Goal: Task Accomplishment & Management: Complete application form

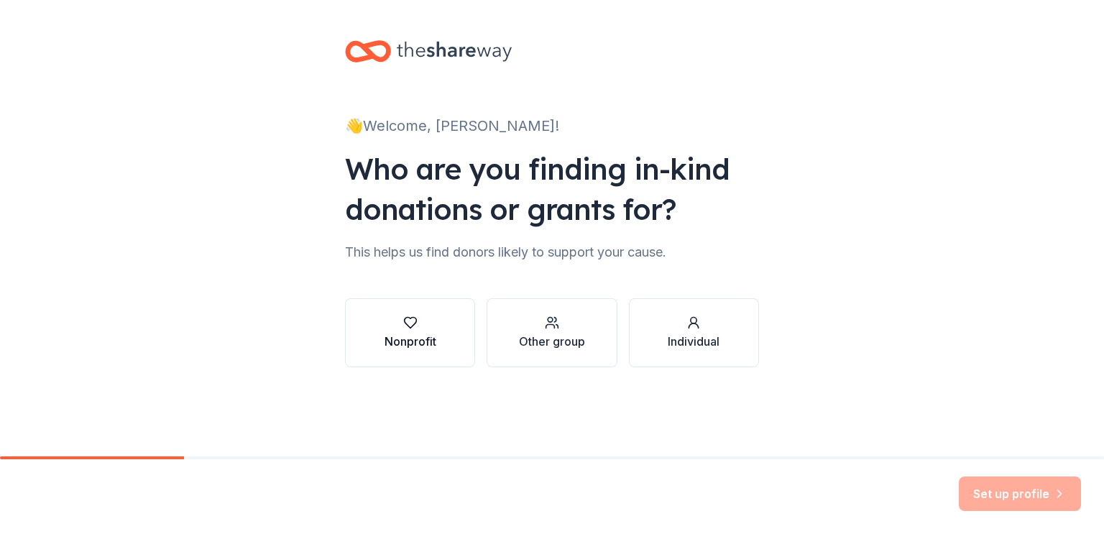
click at [409, 327] on icon "button" at bounding box center [410, 323] width 12 height 11
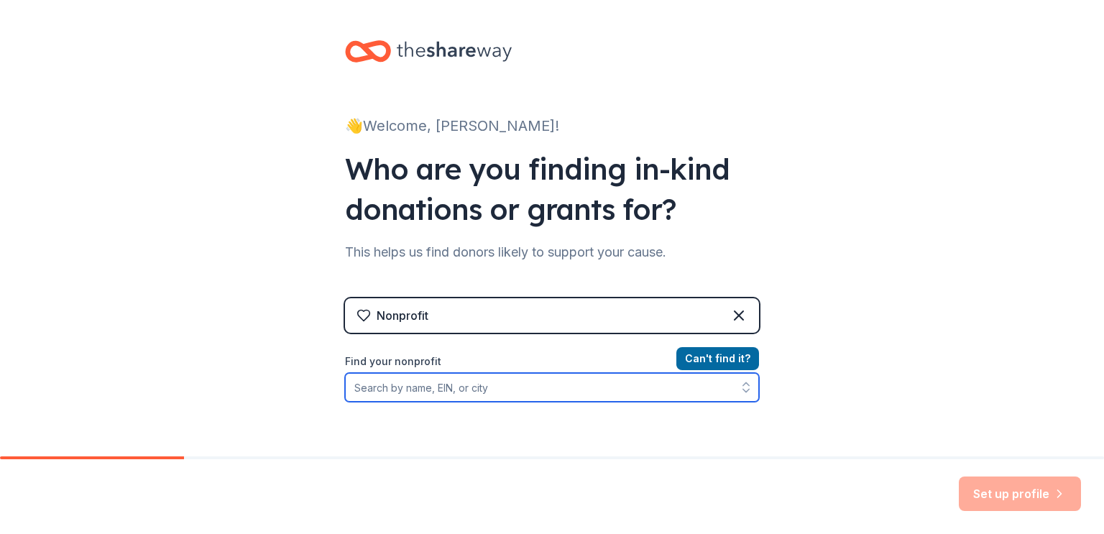
click at [638, 390] on input "Find your nonprofit" at bounding box center [552, 387] width 414 height 29
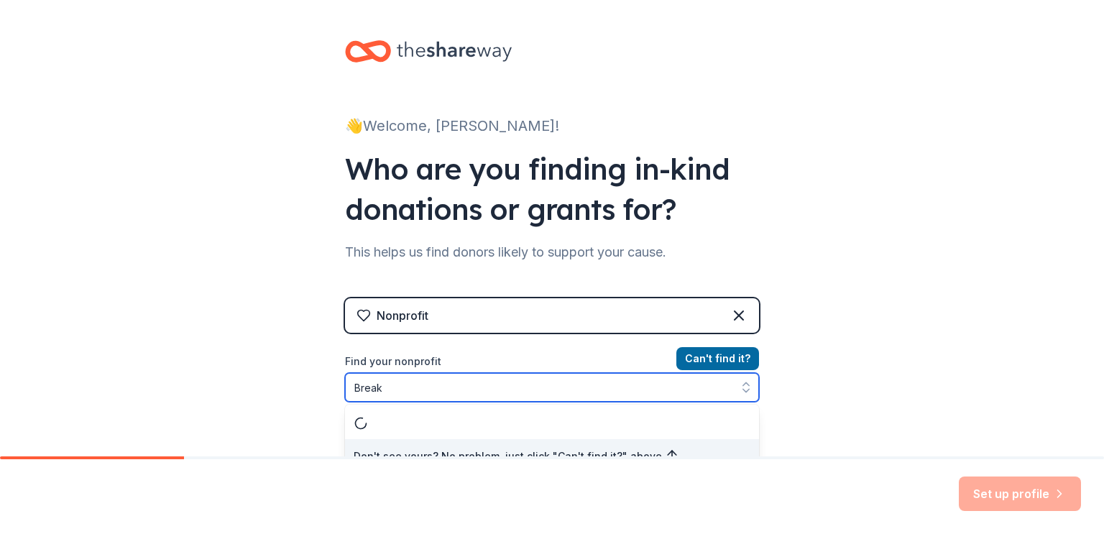
scroll to position [17, 0]
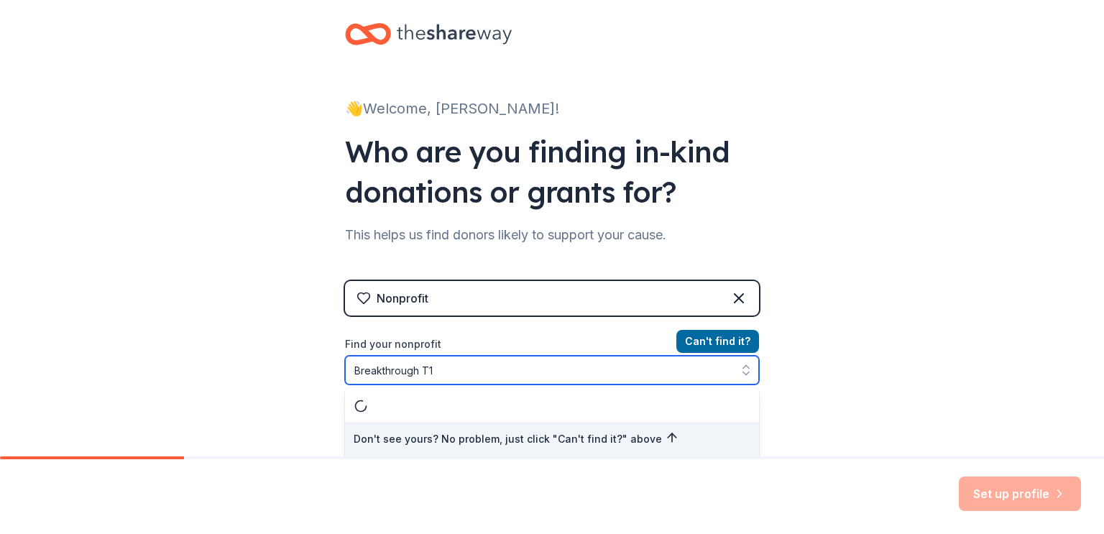
type input "Breakthrough T1D"
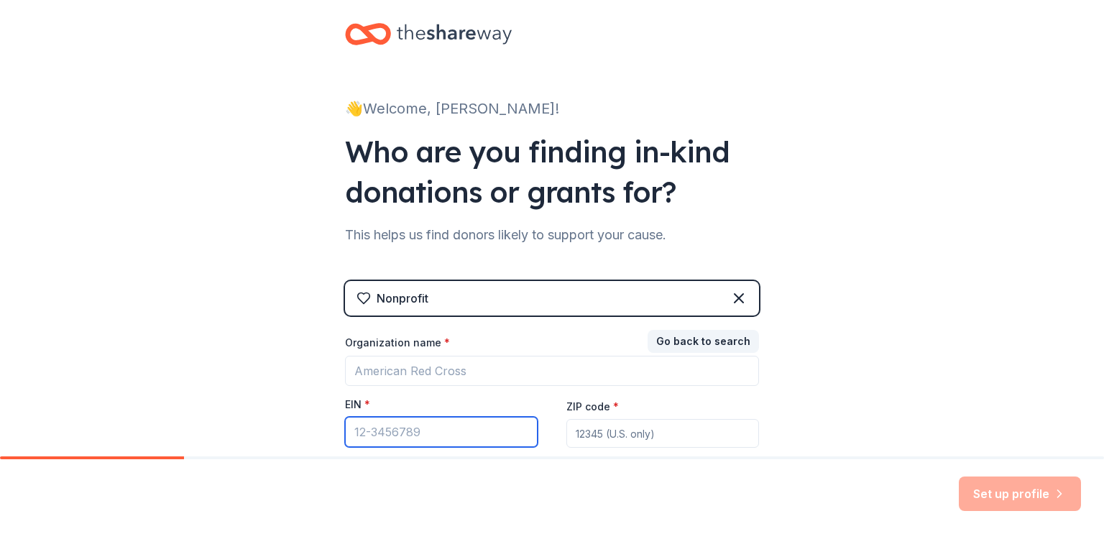
click at [400, 437] on input "EIN *" at bounding box center [441, 432] width 193 height 30
paste input "[US_EMPLOYER_IDENTIFICATION_NUMBER]"
type input "[US_EMPLOYER_IDENTIFICATION_NUMBER]"
click at [602, 434] on input "ZIP code *" at bounding box center [663, 433] width 193 height 29
click at [879, 481] on div "Set up profile" at bounding box center [552, 496] width 1104 height 75
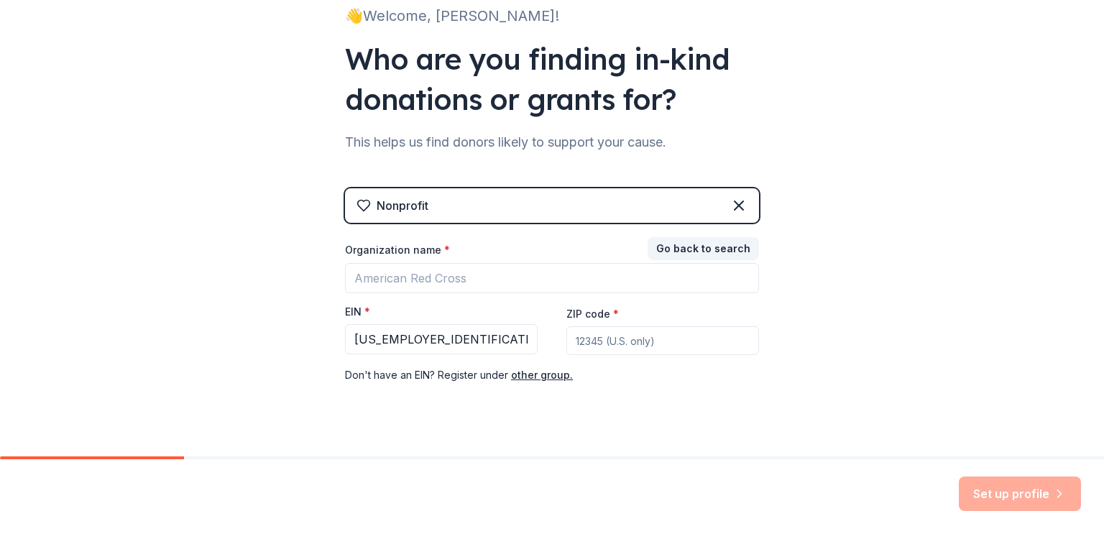
scroll to position [135, 0]
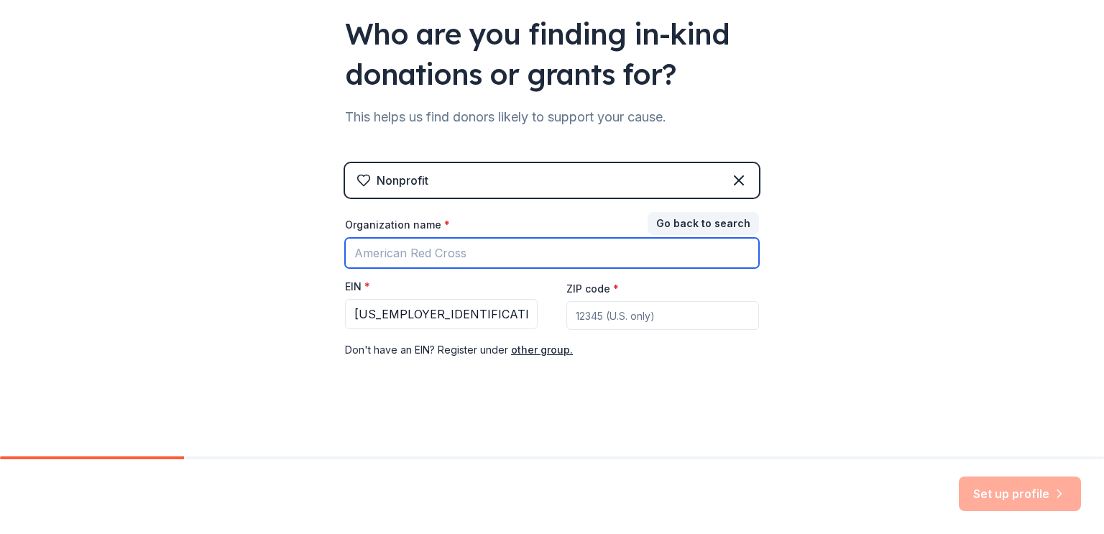
click at [460, 260] on input "Organization name *" at bounding box center [552, 253] width 414 height 30
type input "Breakthrough T1D"
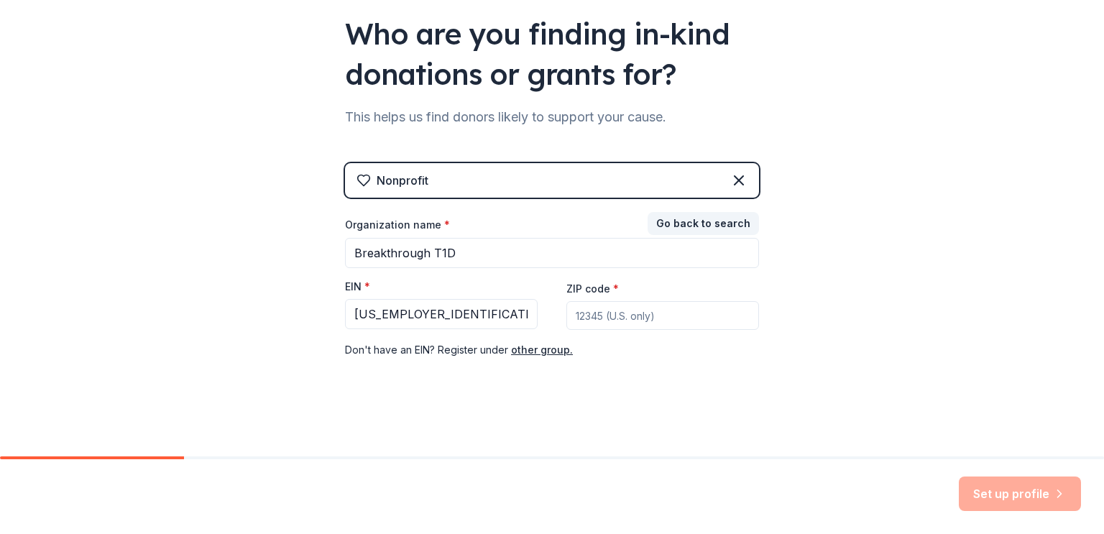
click at [591, 312] on input "ZIP code *" at bounding box center [663, 315] width 193 height 29
type input "94019"
click at [1053, 502] on button "Set up profile" at bounding box center [1020, 494] width 122 height 35
click at [1053, 502] on div "Set up profile" at bounding box center [1020, 494] width 122 height 35
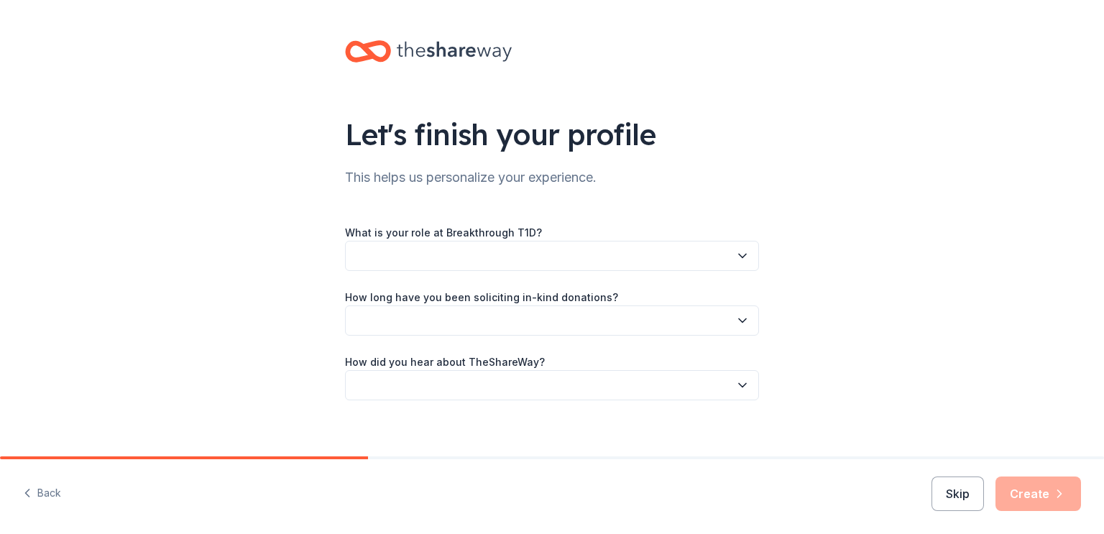
click at [741, 272] on div "What is your role at Breakthrough T1D? How long have you been soliciting in-kin…" at bounding box center [552, 312] width 414 height 177
click at [741, 266] on button "button" at bounding box center [552, 256] width 414 height 30
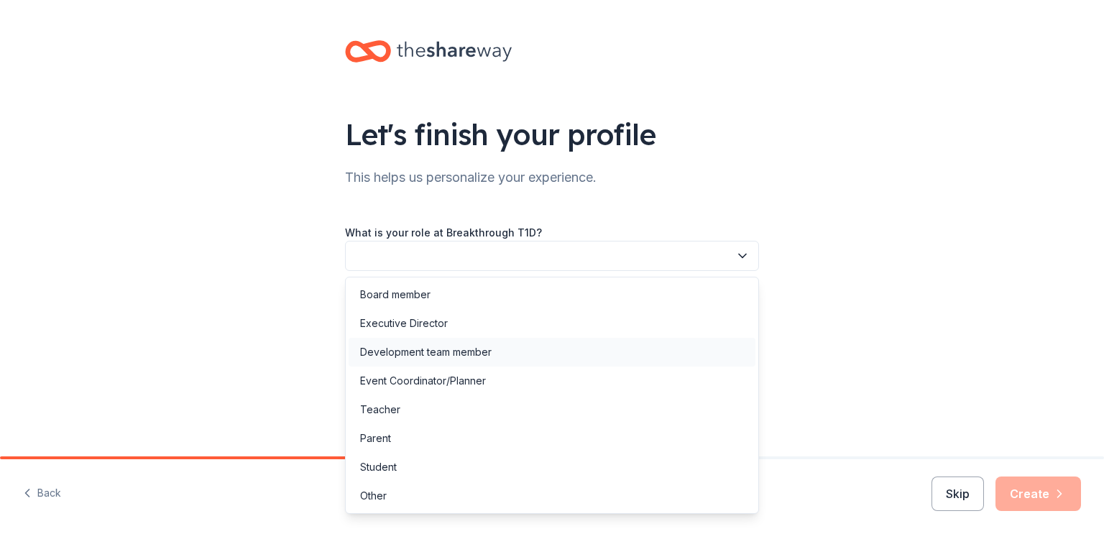
click at [674, 344] on div "Development team member" at bounding box center [552, 352] width 407 height 29
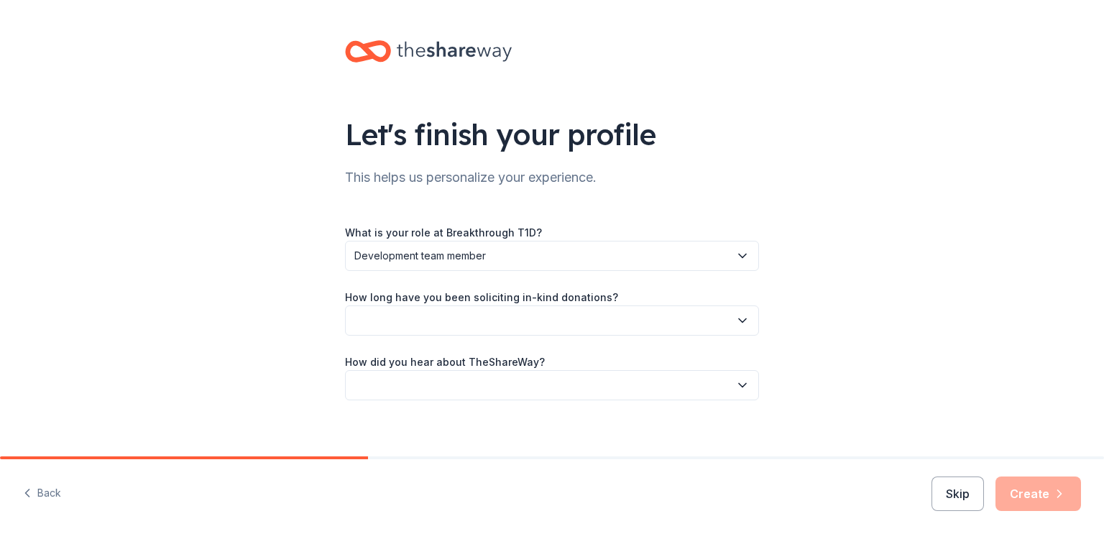
click at [678, 327] on button "button" at bounding box center [552, 321] width 414 height 30
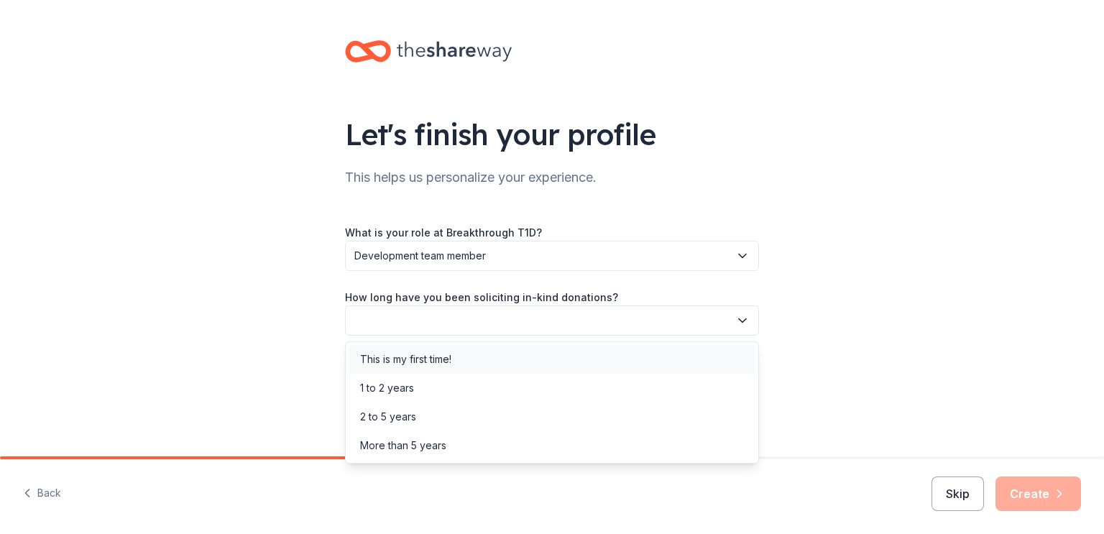
click at [654, 351] on div "This is my first time!" at bounding box center [552, 359] width 407 height 29
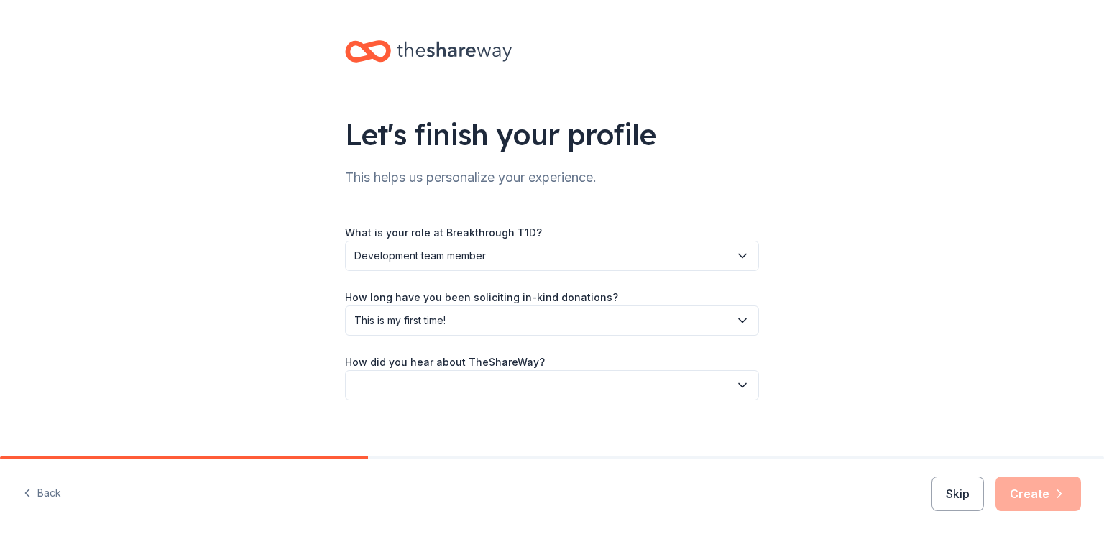
click at [628, 380] on button "button" at bounding box center [552, 385] width 414 height 30
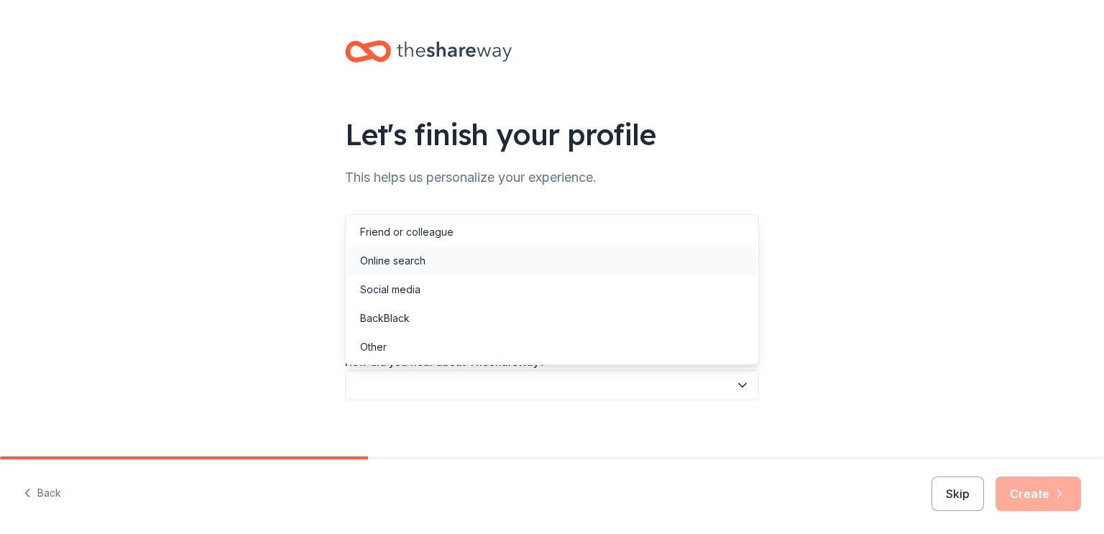
click at [538, 257] on div "Online search" at bounding box center [552, 261] width 407 height 29
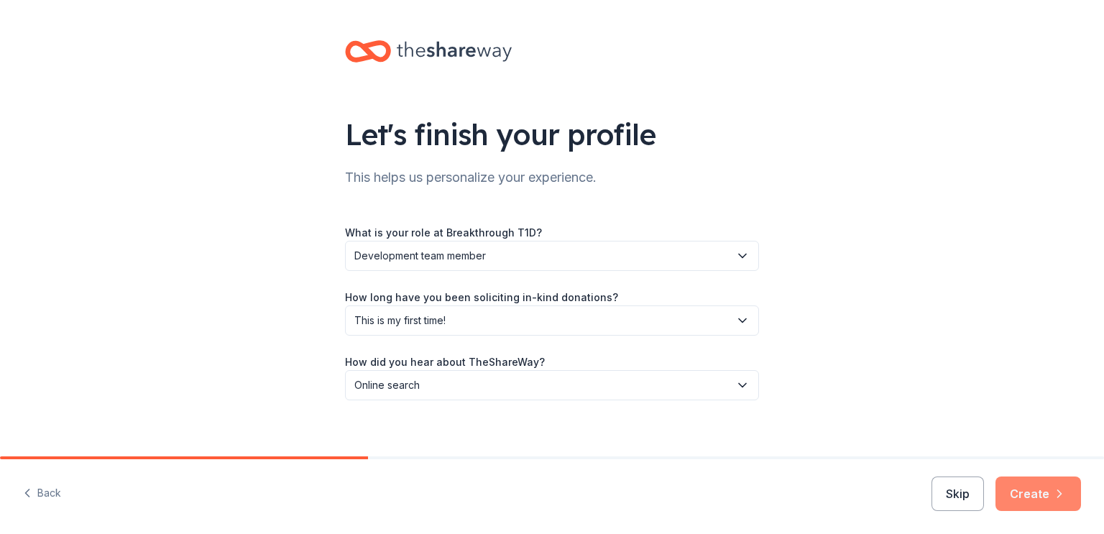
click at [1020, 485] on button "Create" at bounding box center [1039, 494] width 86 height 35
click at [1020, 485] on div "Skip Create" at bounding box center [1007, 494] width 150 height 35
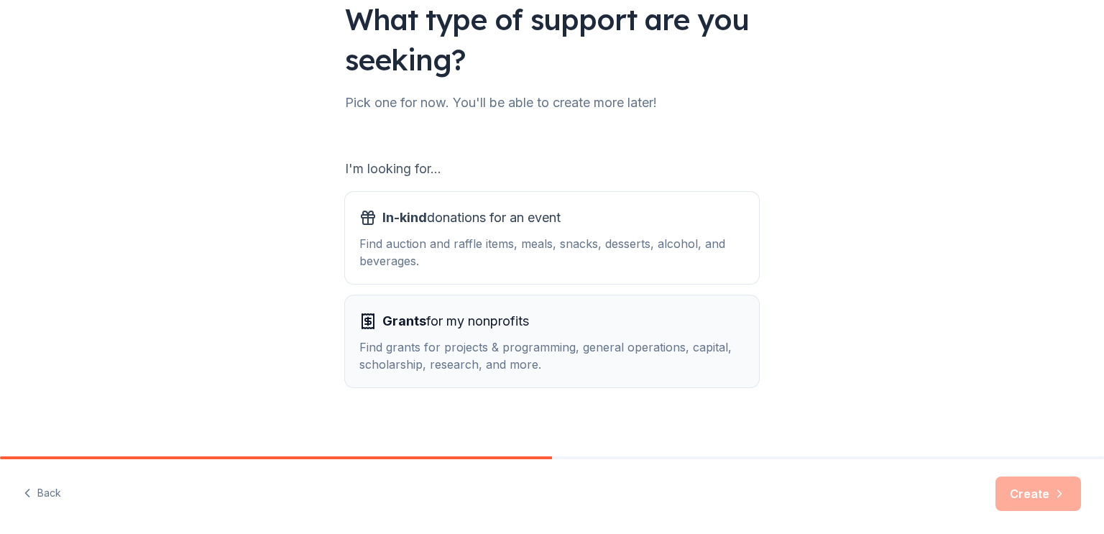
scroll to position [124, 0]
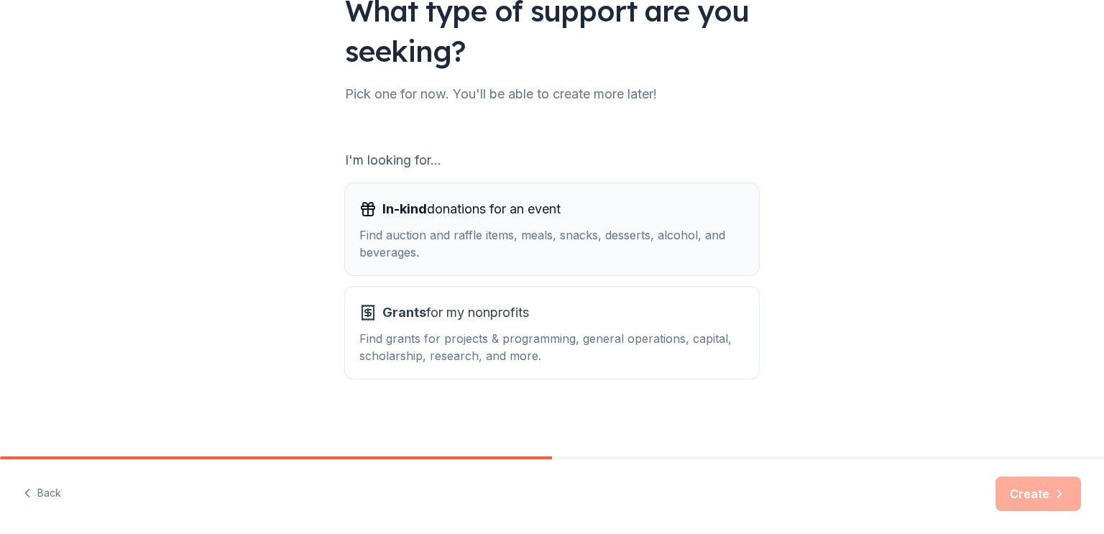
click at [512, 215] on span "In-kind donations for an event" at bounding box center [471, 209] width 178 height 23
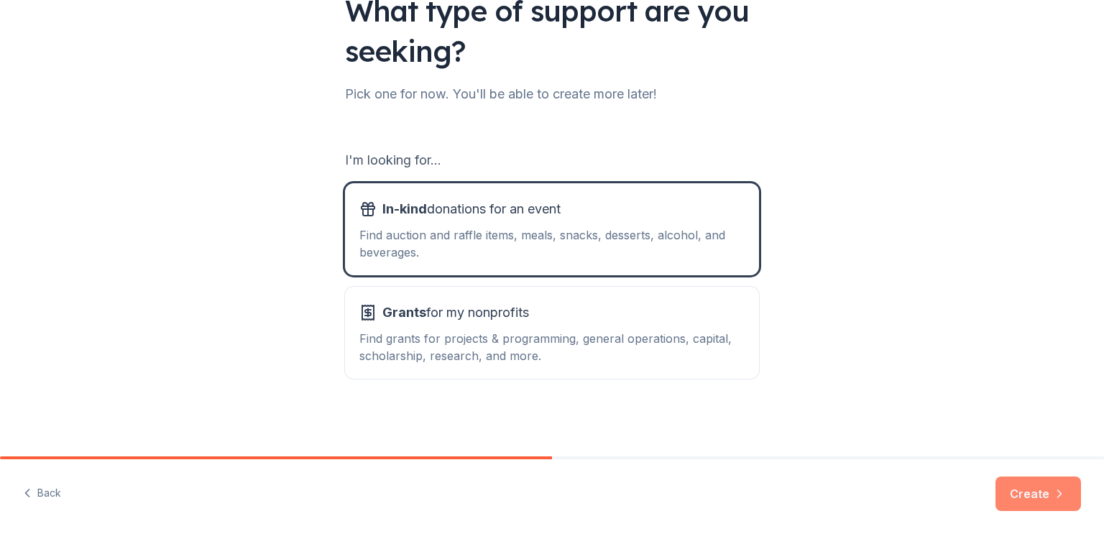
click at [1025, 497] on button "Create" at bounding box center [1039, 494] width 86 height 35
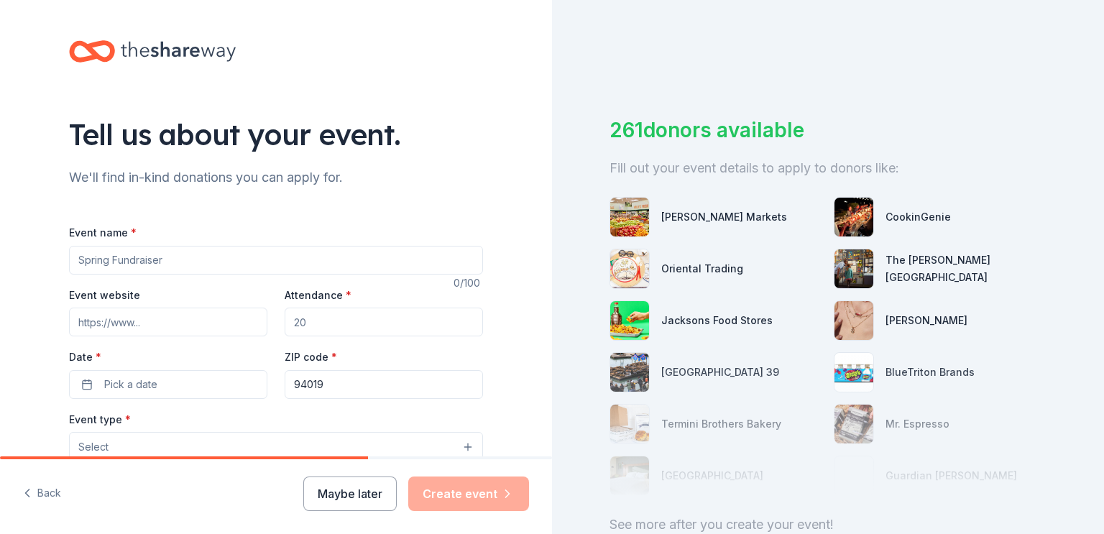
click at [382, 257] on input "Event name *" at bounding box center [276, 260] width 414 height 29
type input "Walk fundraiser"
type input "[DATE]"
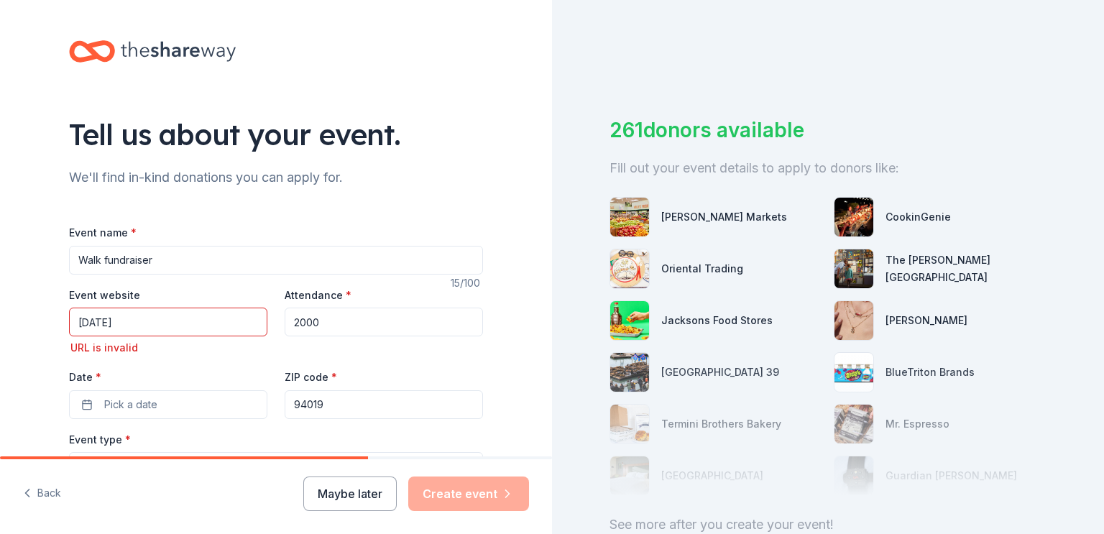
type input "2000"
drag, startPoint x: 160, startPoint y: 315, endPoint x: 1, endPoint y: 344, distance: 161.5
click at [1, 344] on div "Tell us about your event. We'll find in-kind donations you can apply for. Event…" at bounding box center [276, 488] width 552 height 977
type input "[DOMAIN_NAME]"
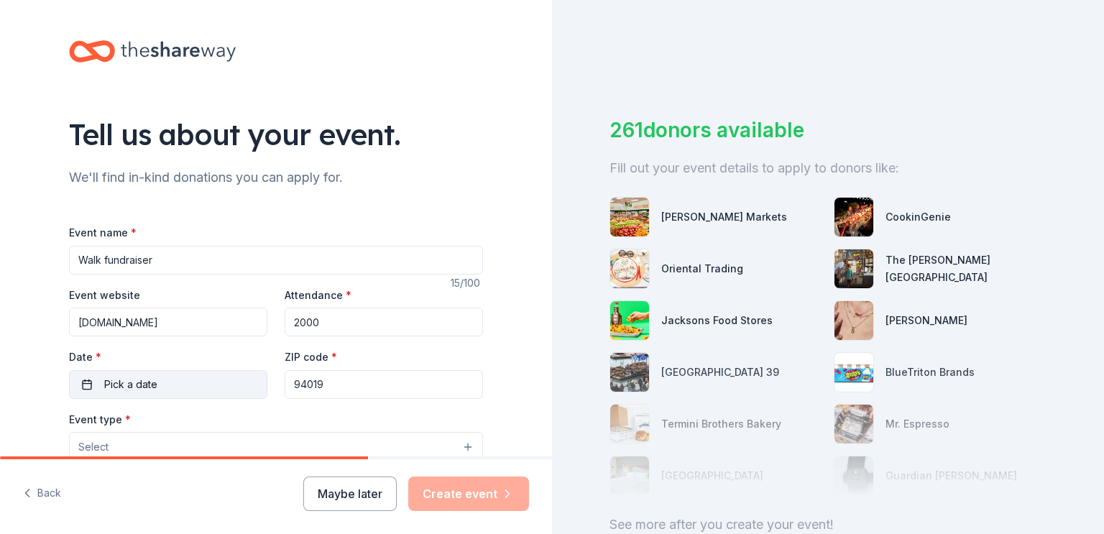
click at [111, 385] on span "Pick a date" at bounding box center [130, 384] width 53 height 17
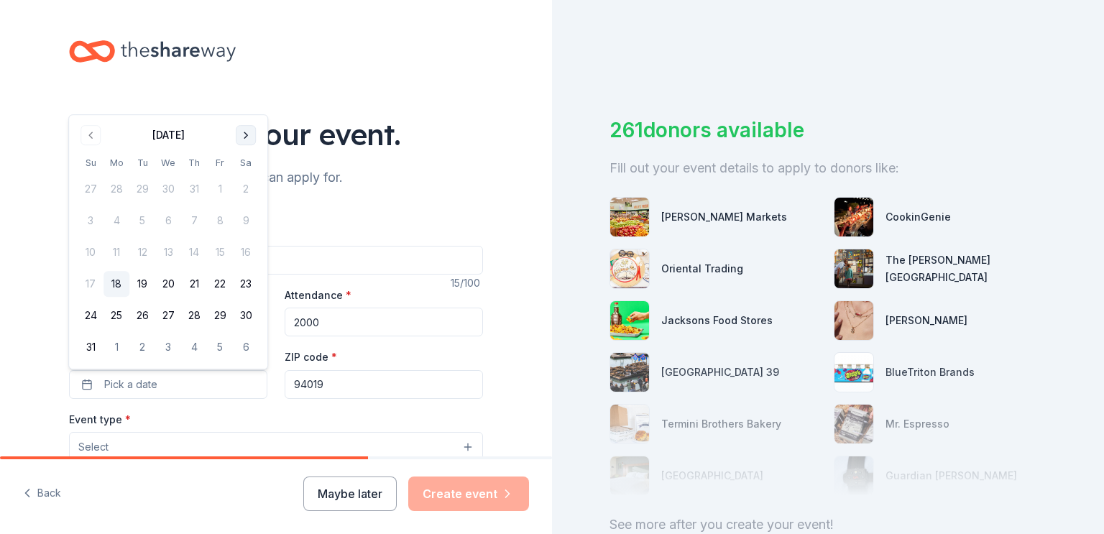
click at [250, 130] on button "Go to next month" at bounding box center [246, 135] width 20 height 20
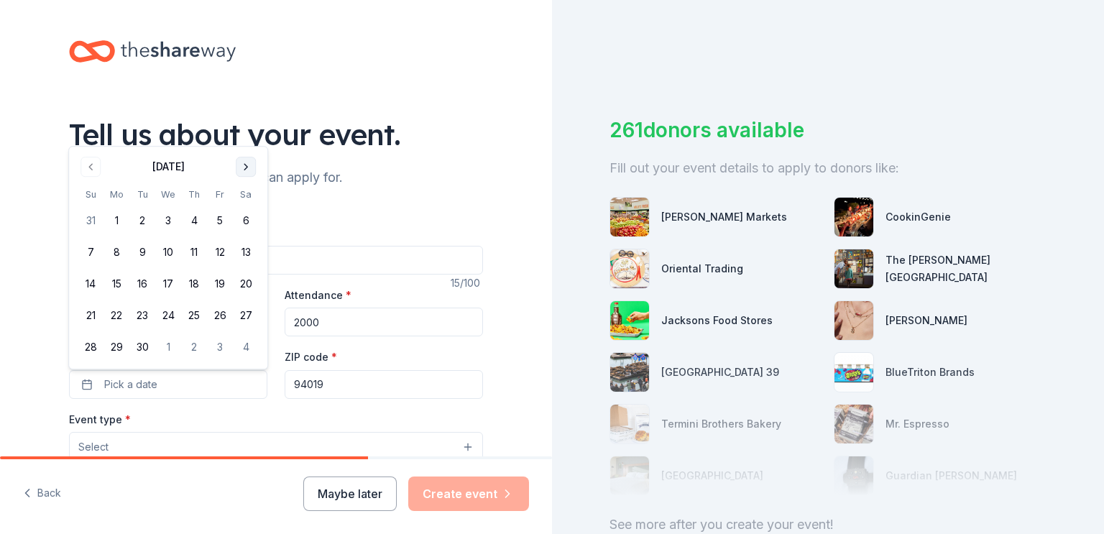
click at [245, 172] on button "Go to next month" at bounding box center [246, 167] width 20 height 20
click at [89, 316] on button "19" at bounding box center [91, 316] width 26 height 26
click at [313, 414] on div "Event type * Select" at bounding box center [276, 437] width 414 height 52
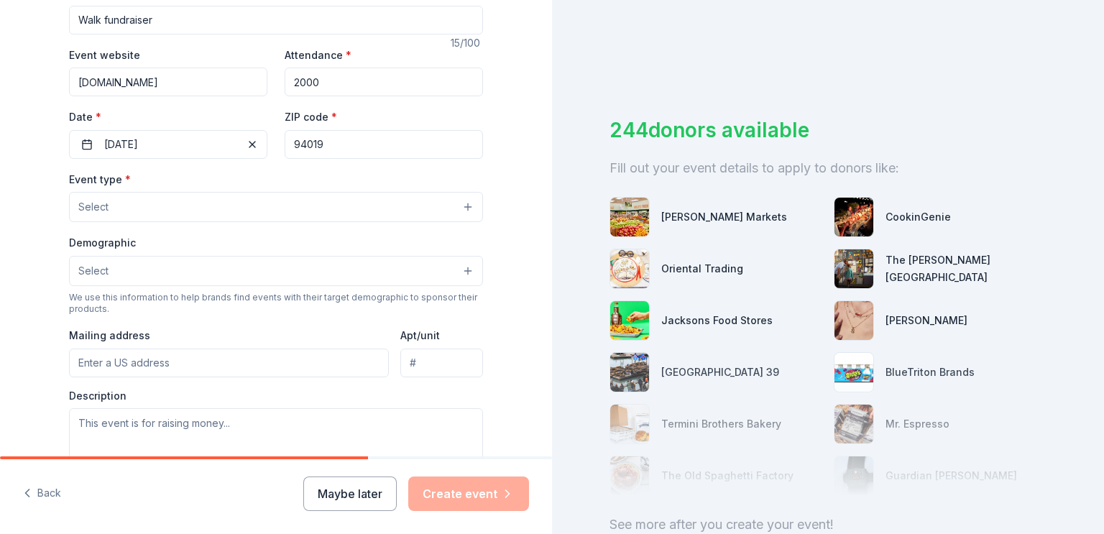
scroll to position [244, 0]
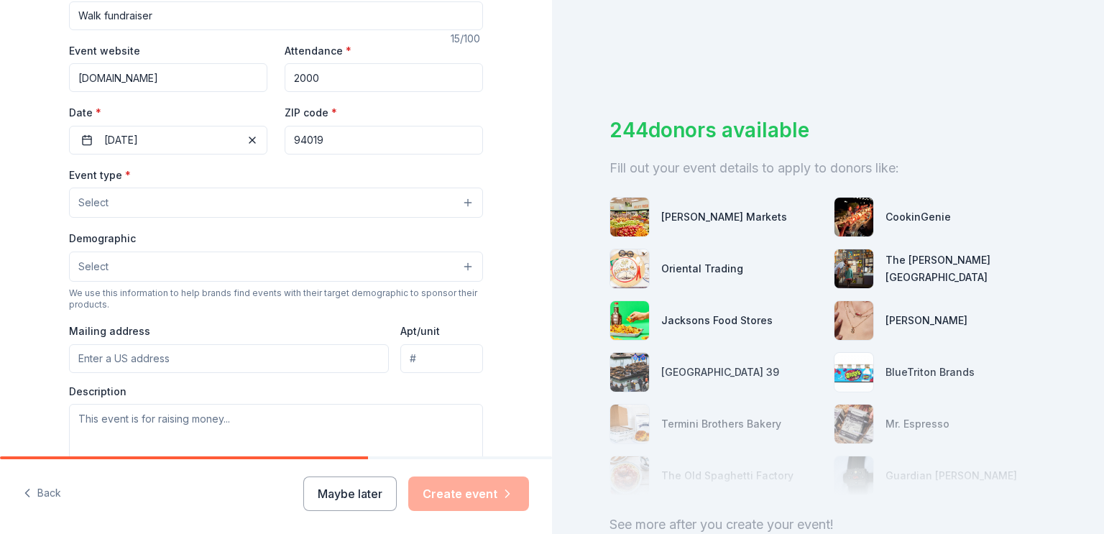
click at [162, 212] on button "Select" at bounding box center [276, 203] width 414 height 30
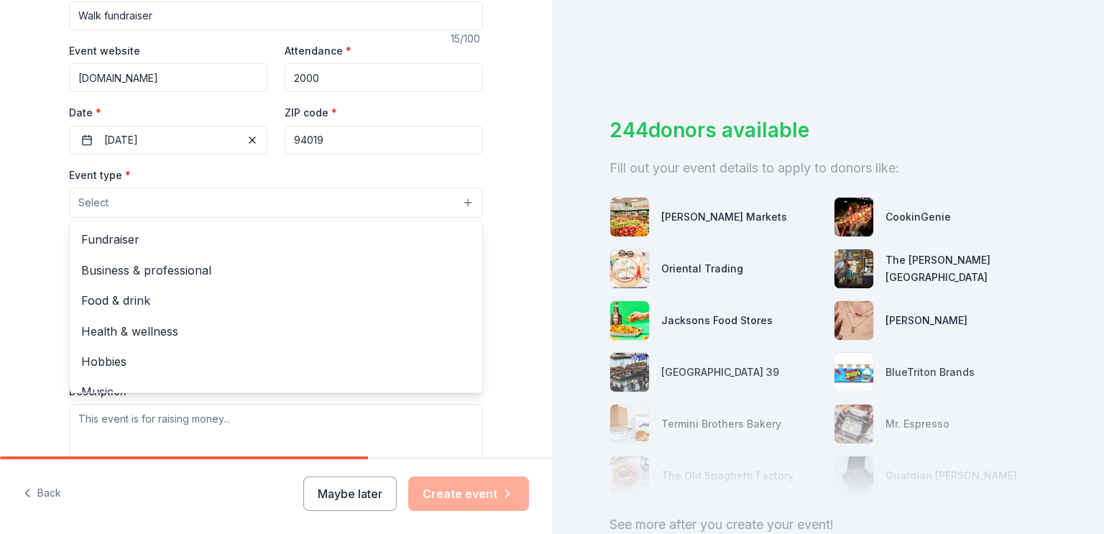
click at [170, 247] on span "Fundraiser" at bounding box center [276, 239] width 390 height 19
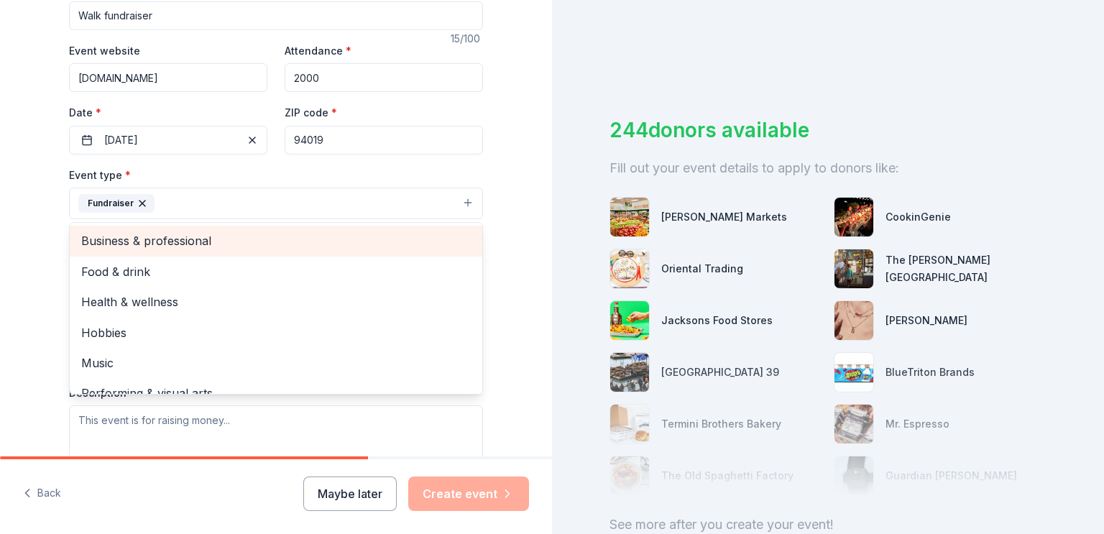
scroll to position [17, 0]
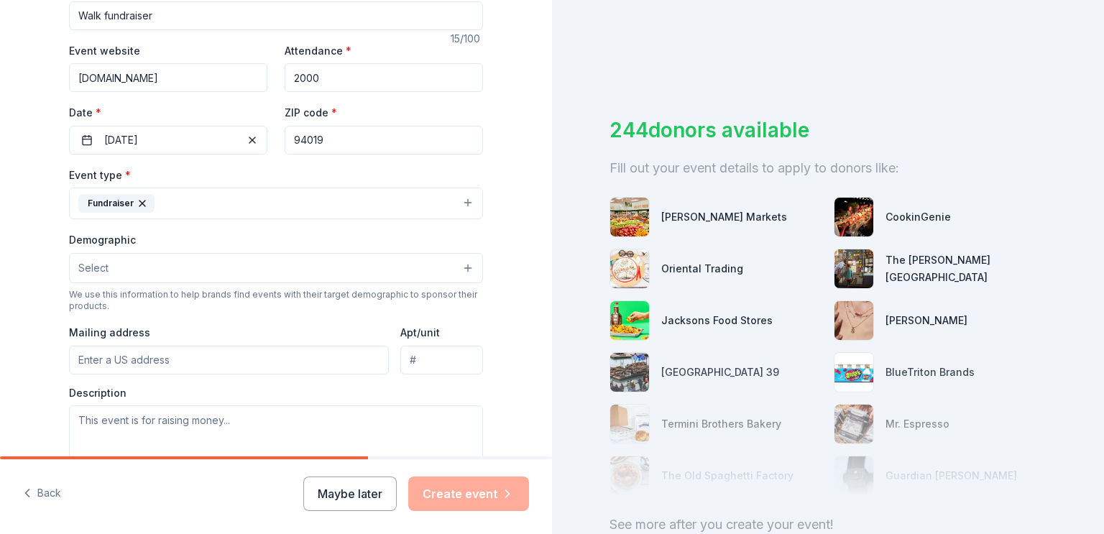
click at [210, 262] on button "Select" at bounding box center [276, 268] width 414 height 30
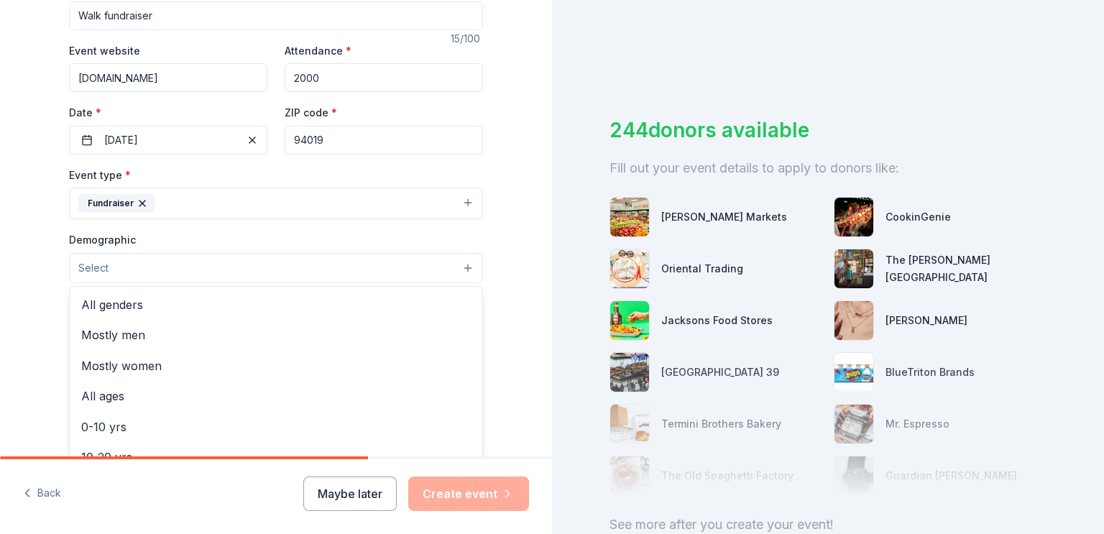
click at [157, 313] on span "All genders" at bounding box center [276, 304] width 390 height 19
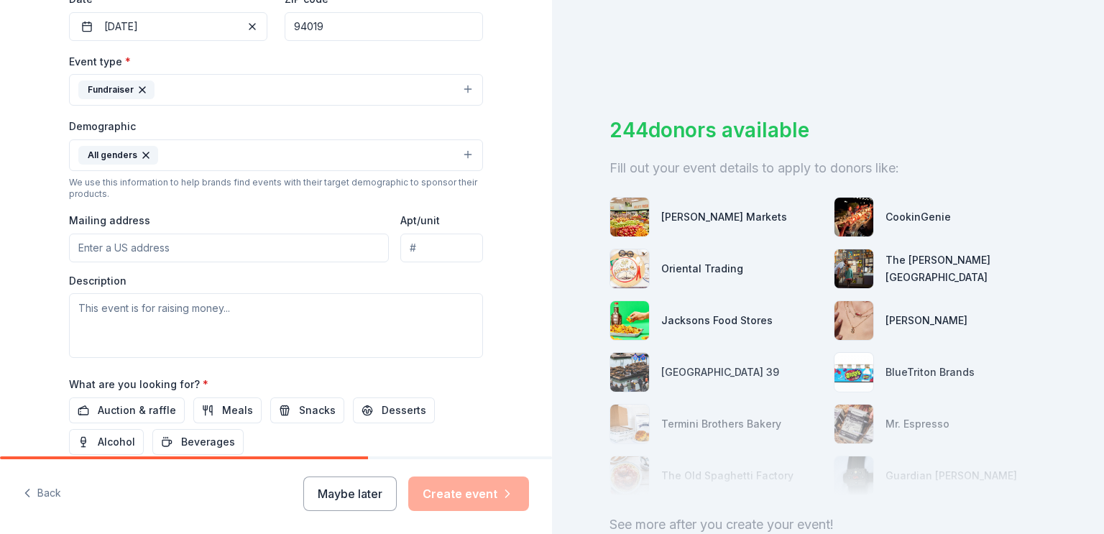
scroll to position [362, 0]
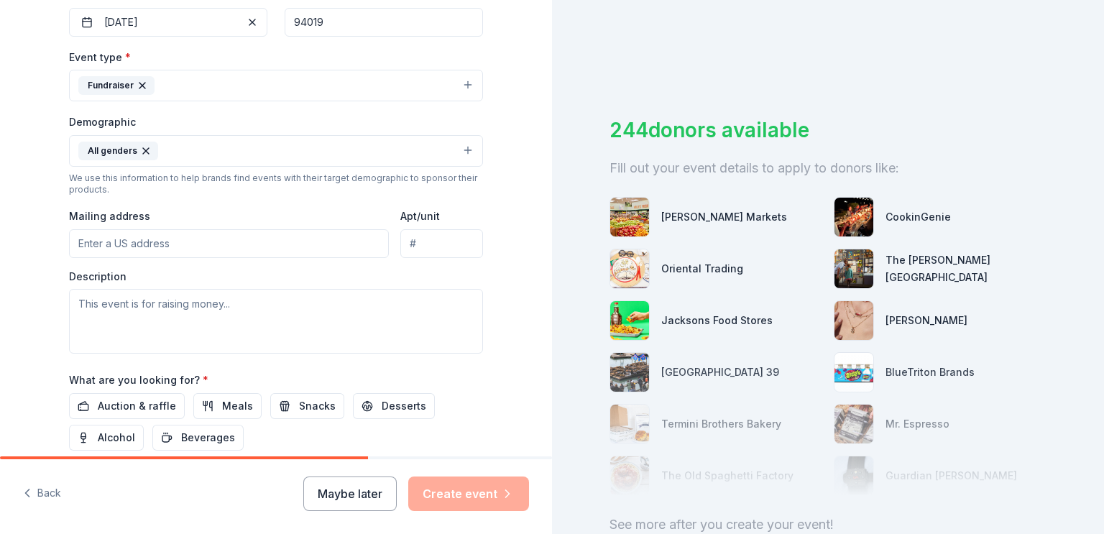
click at [168, 244] on input "Mailing address" at bounding box center [229, 243] width 320 height 29
type input "[STREET_ADDRESS][PERSON_NAME]"
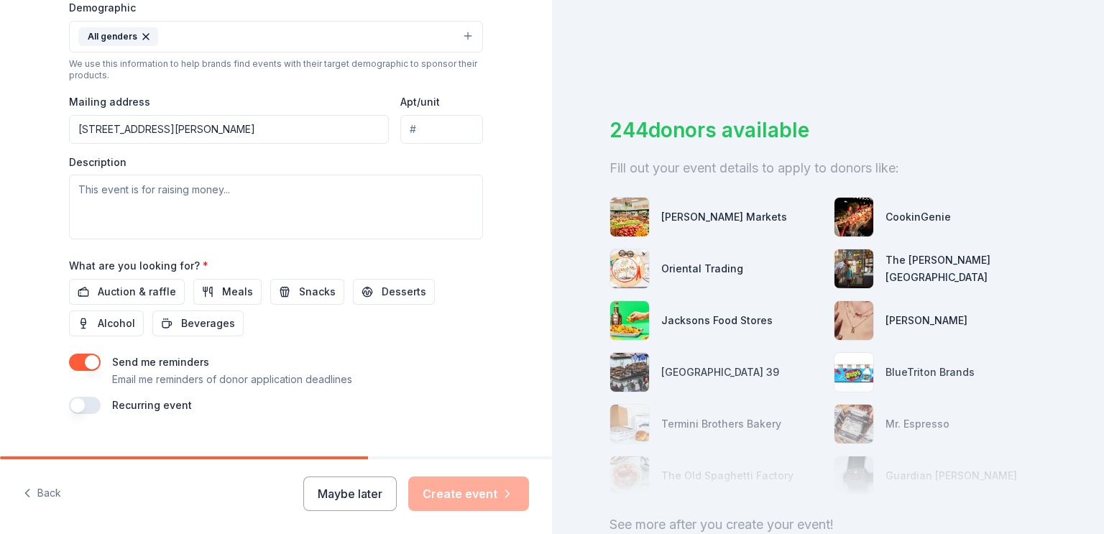
scroll to position [479, 0]
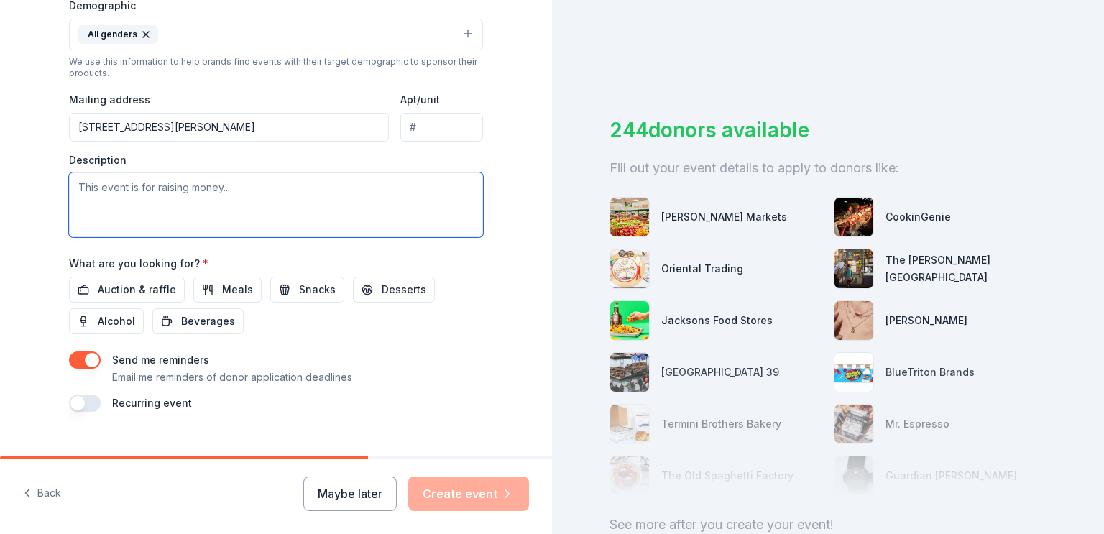
click at [262, 185] on textarea at bounding box center [276, 205] width 414 height 65
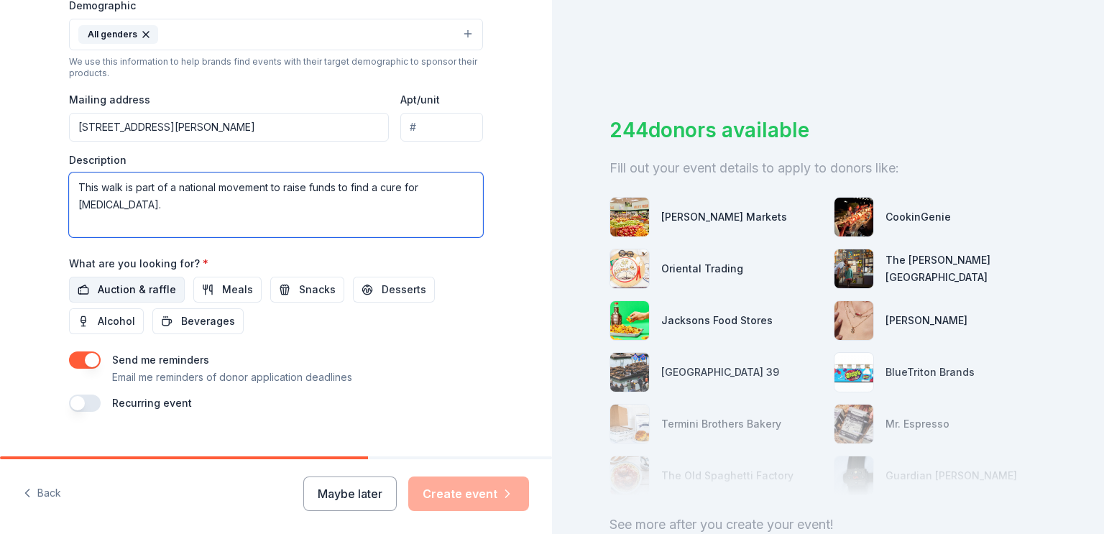
type textarea "This walk is part of a national movement to raise funds to find a cure for [MED…"
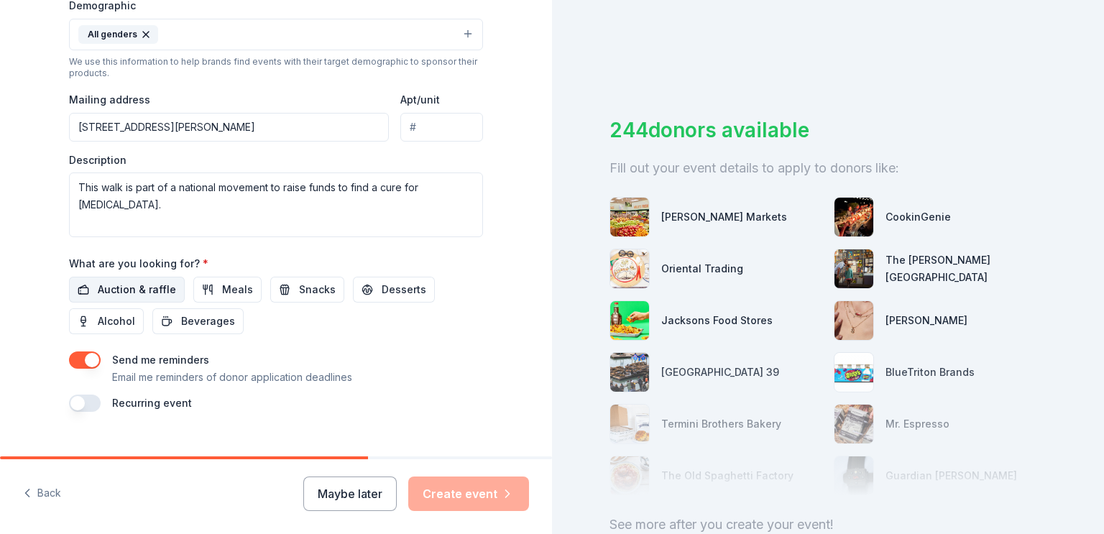
click at [139, 292] on span "Auction & raffle" at bounding box center [137, 289] width 78 height 17
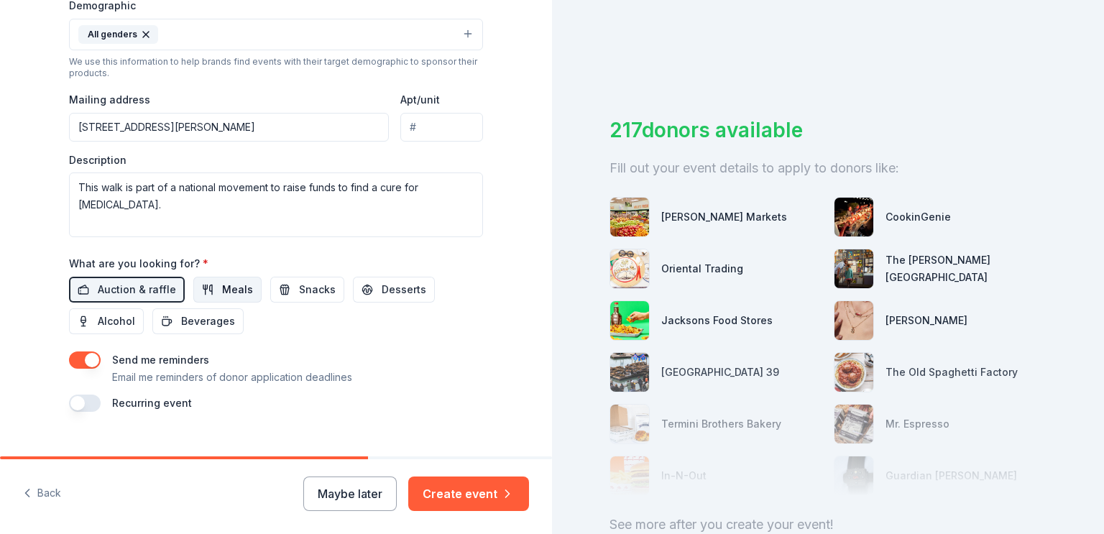
click at [208, 294] on button "Meals" at bounding box center [227, 290] width 68 height 26
click at [290, 298] on button "Snacks" at bounding box center [307, 290] width 74 height 26
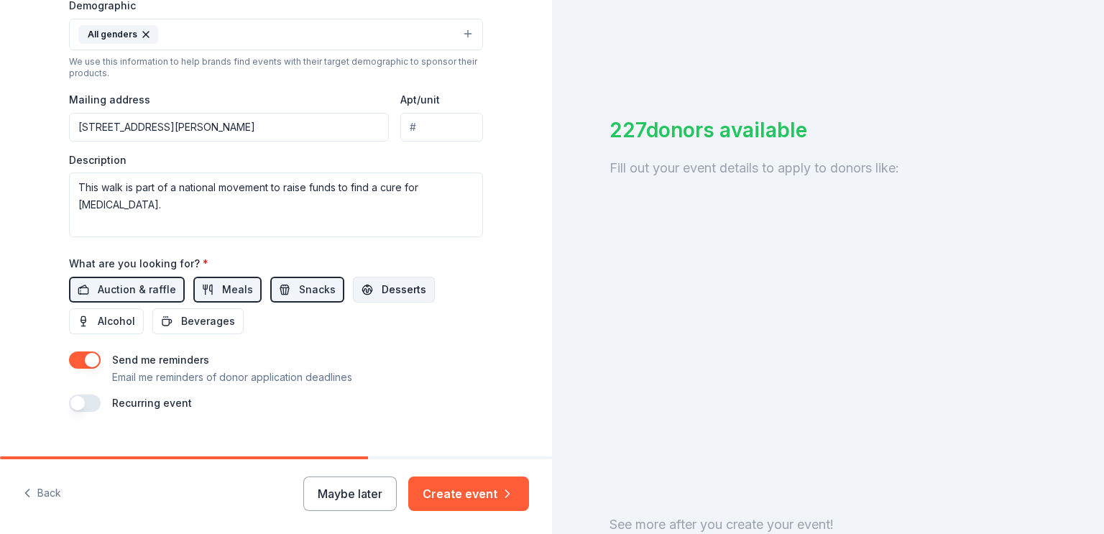
click at [398, 298] on span "Desserts" at bounding box center [404, 289] width 45 height 17
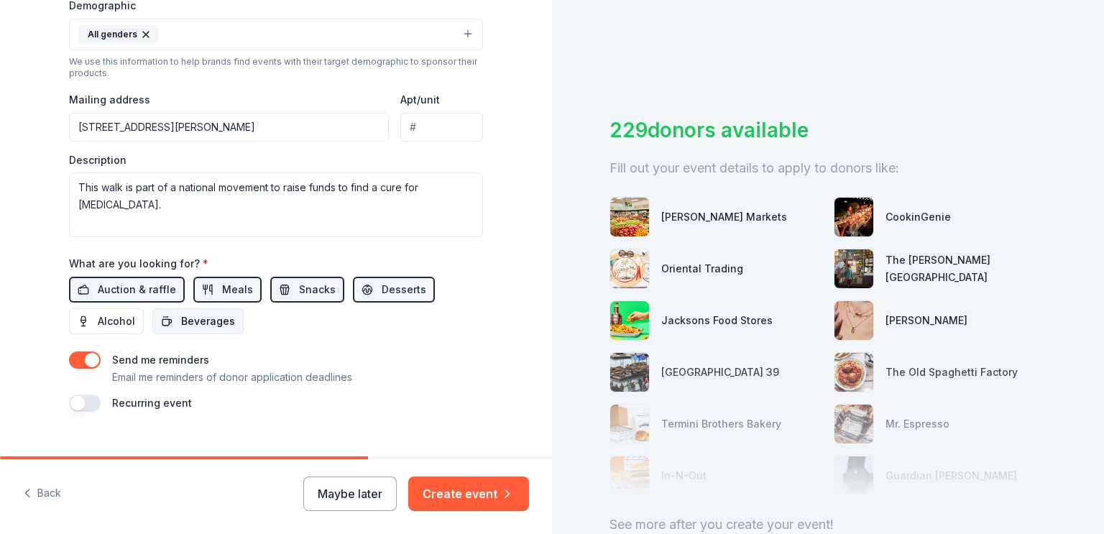
scroll to position [506, 0]
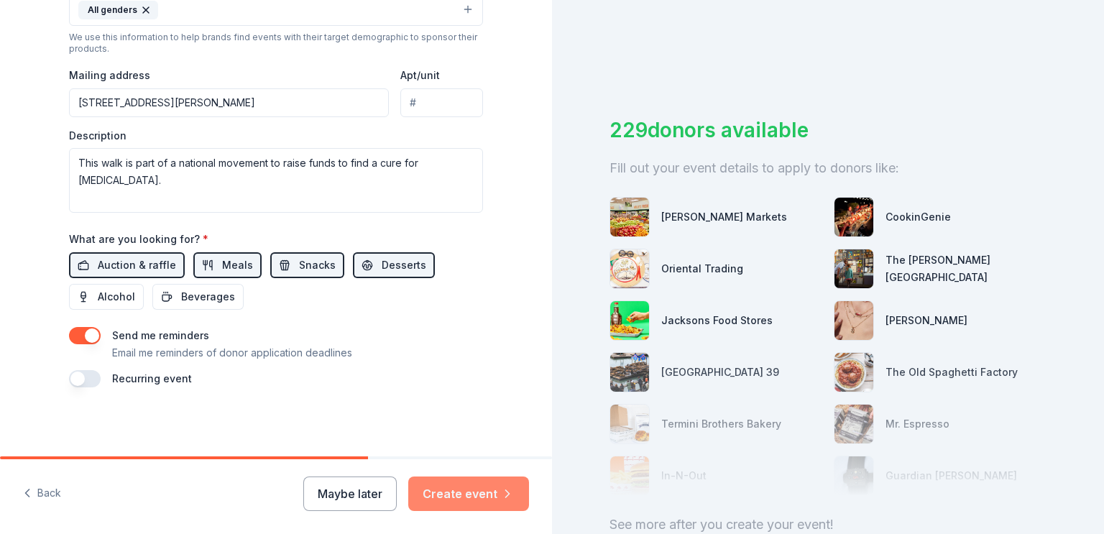
click at [472, 507] on button "Create event" at bounding box center [468, 494] width 121 height 35
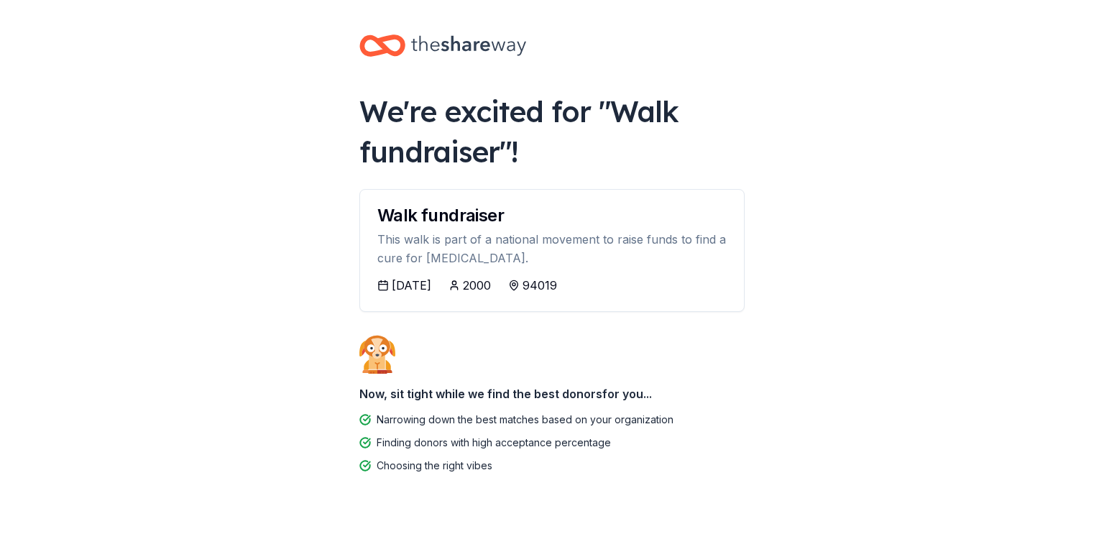
scroll to position [35, 0]
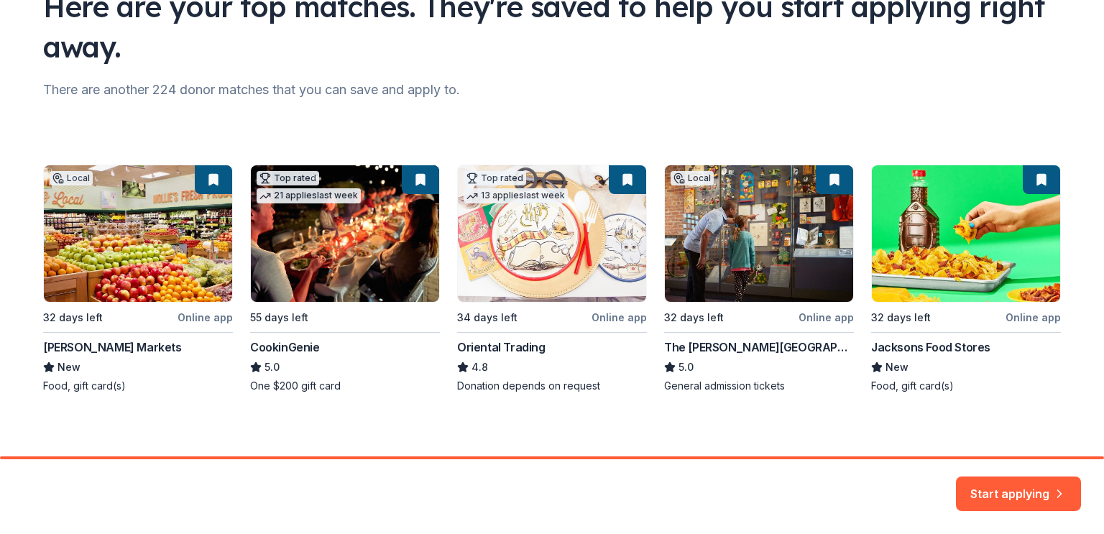
scroll to position [133, 0]
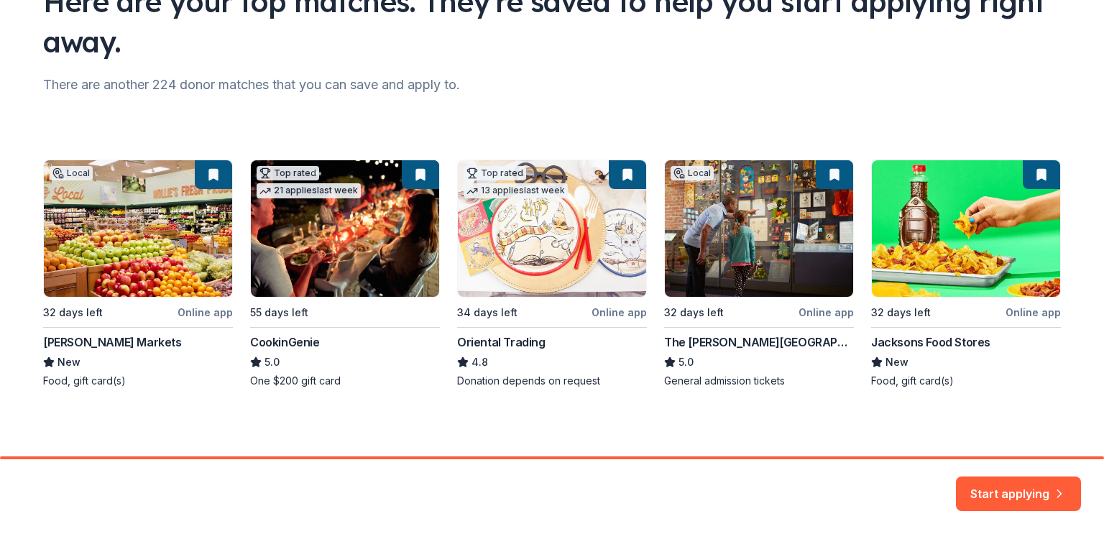
click at [331, 227] on div "Local 32 days left Online app [PERSON_NAME] Markets New Food, gift card(s) Top …" at bounding box center [552, 274] width 1018 height 229
click at [966, 482] on button "Start applying" at bounding box center [1018, 485] width 125 height 35
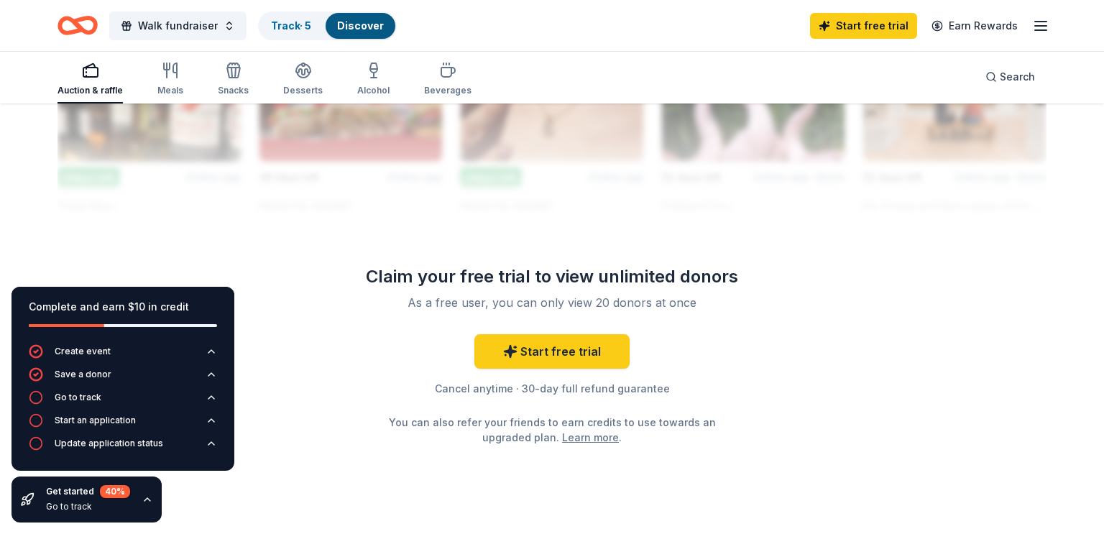
scroll to position [1378, 0]
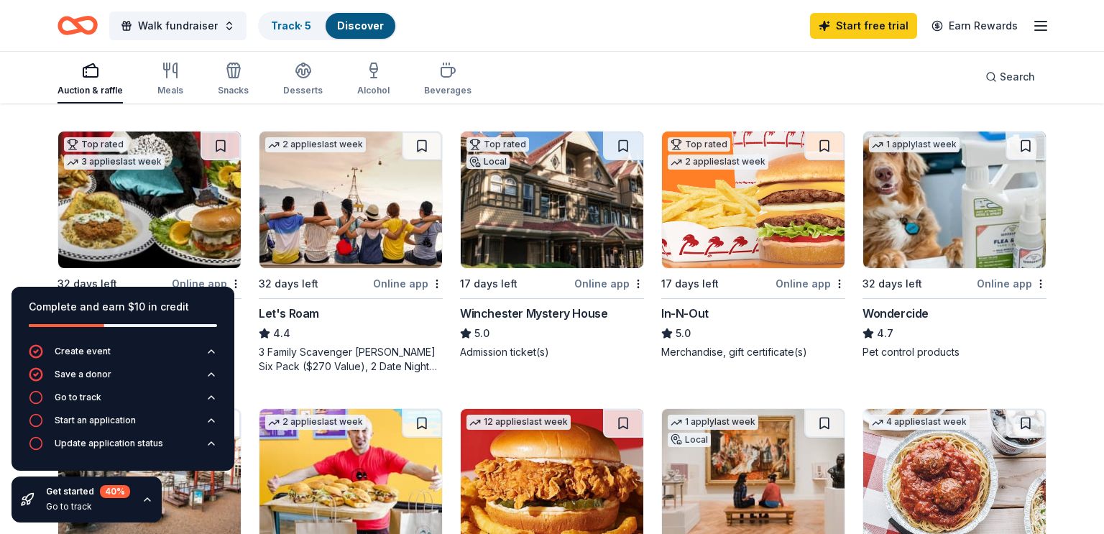
click at [844, 344] on div "In-N-Out 5.0 Merchandise, gift certificate(s)" at bounding box center [753, 332] width 184 height 55
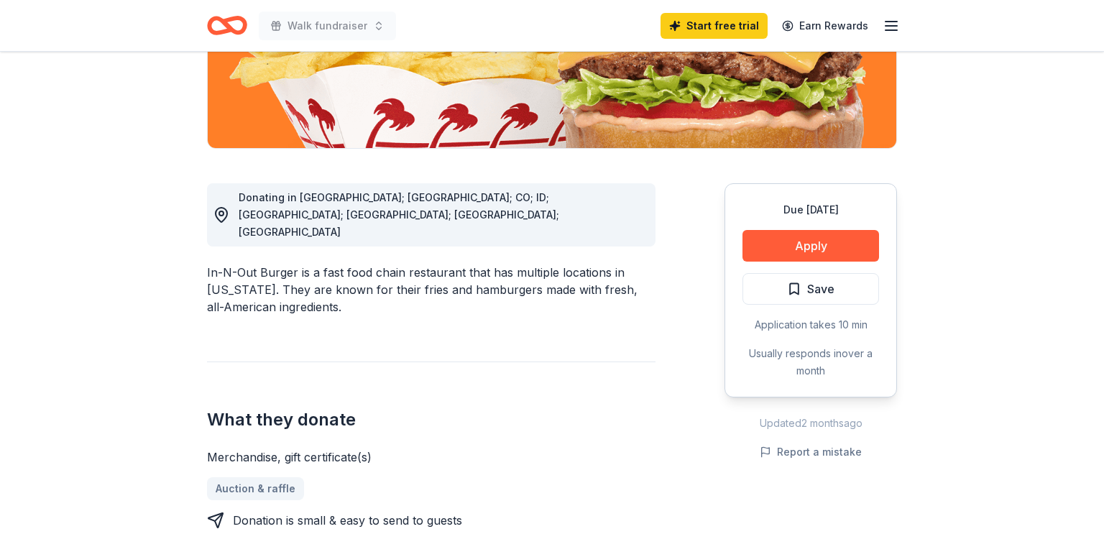
scroll to position [294, 0]
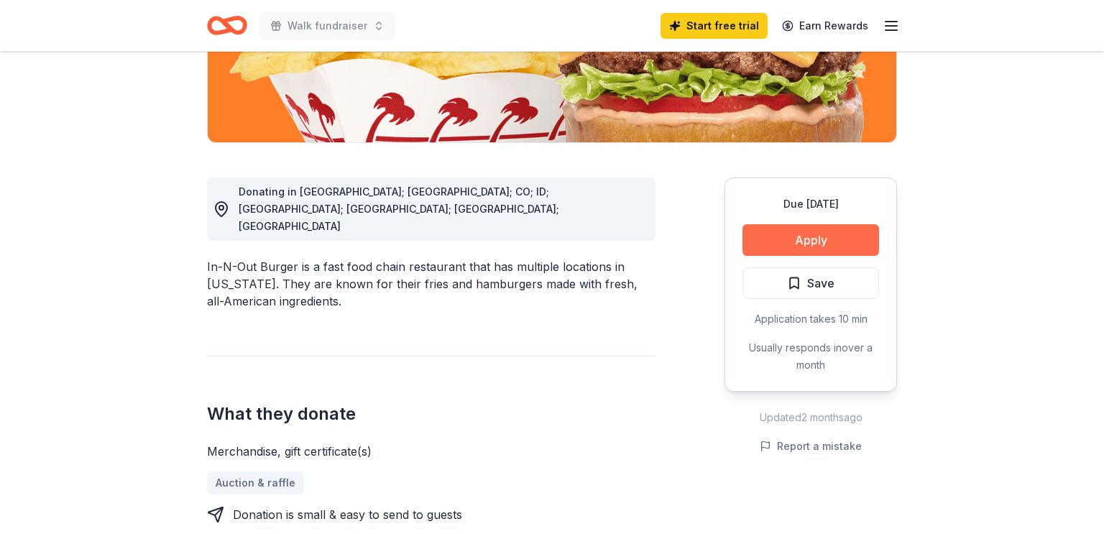
click at [820, 244] on button "Apply" at bounding box center [811, 240] width 137 height 32
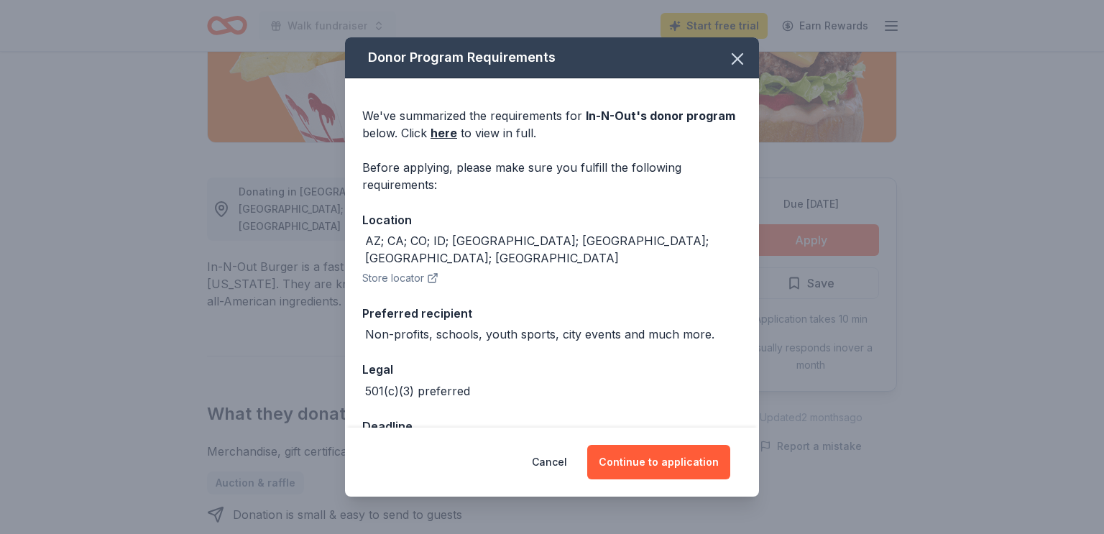
scroll to position [29, 0]
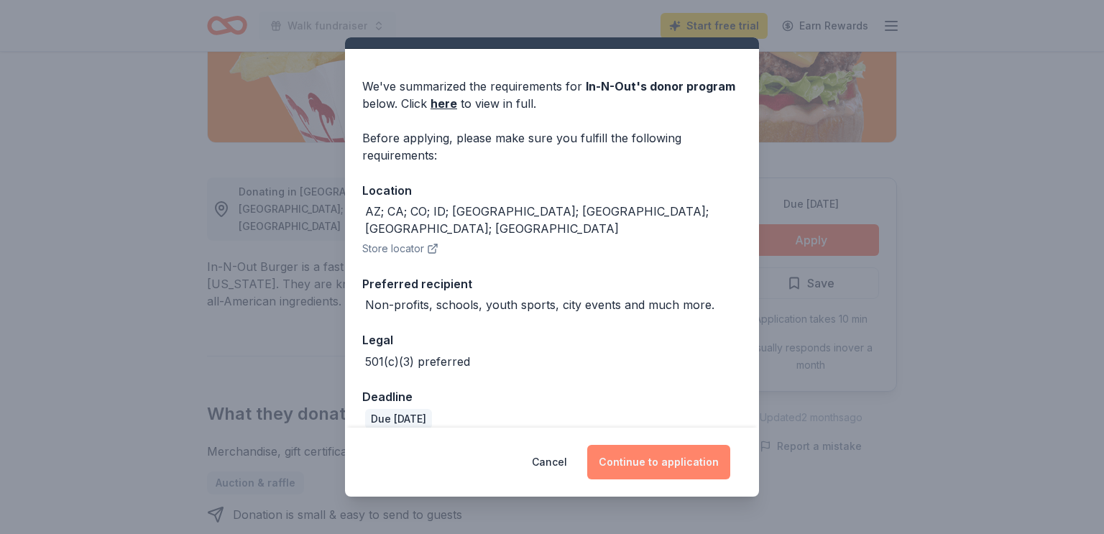
click at [627, 469] on button "Continue to application" at bounding box center [658, 462] width 143 height 35
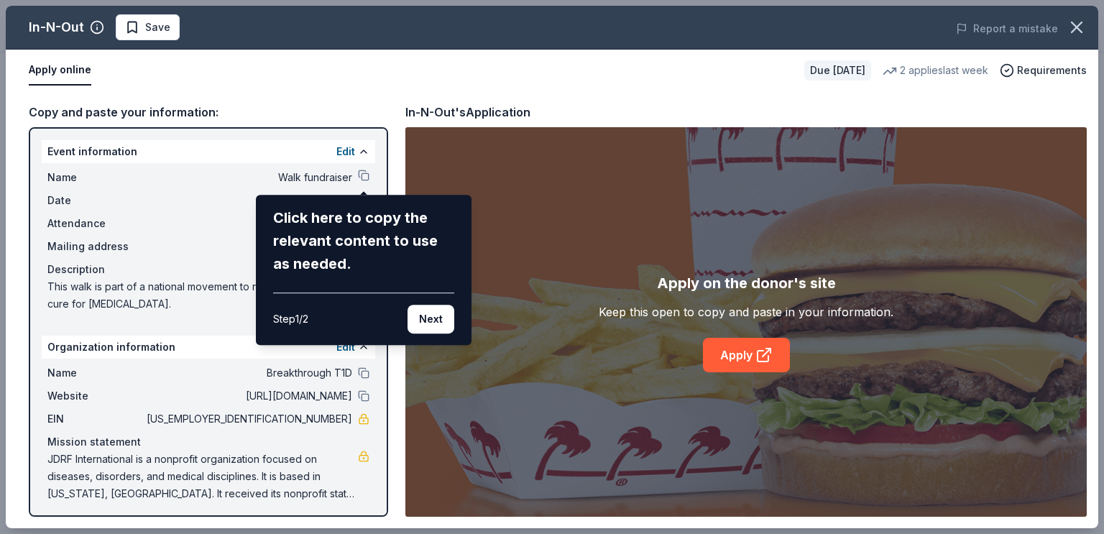
click at [322, 380] on div "In-N-Out Save Report a mistake Apply online Due [DATE] 2 applies last week Requ…" at bounding box center [552, 267] width 1093 height 523
click at [418, 323] on button "Next" at bounding box center [431, 319] width 47 height 29
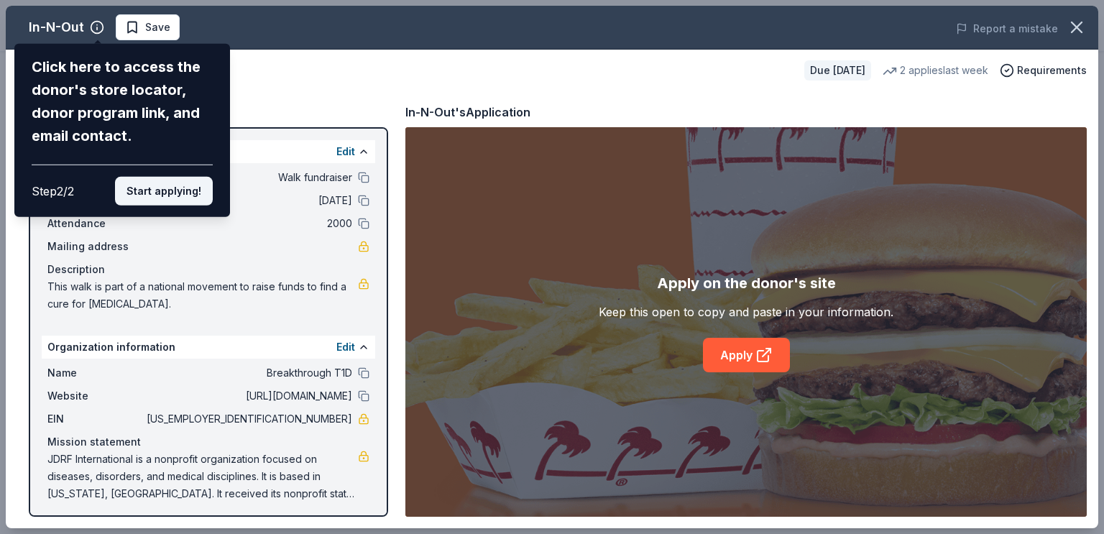
click at [151, 188] on button "Start applying!" at bounding box center [164, 191] width 98 height 29
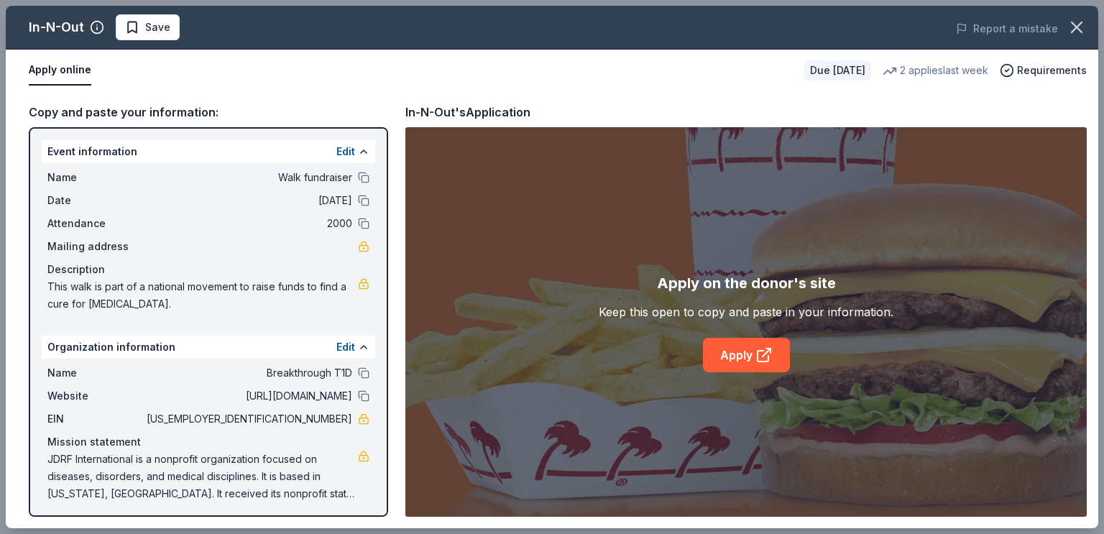
scroll to position [3, 0]
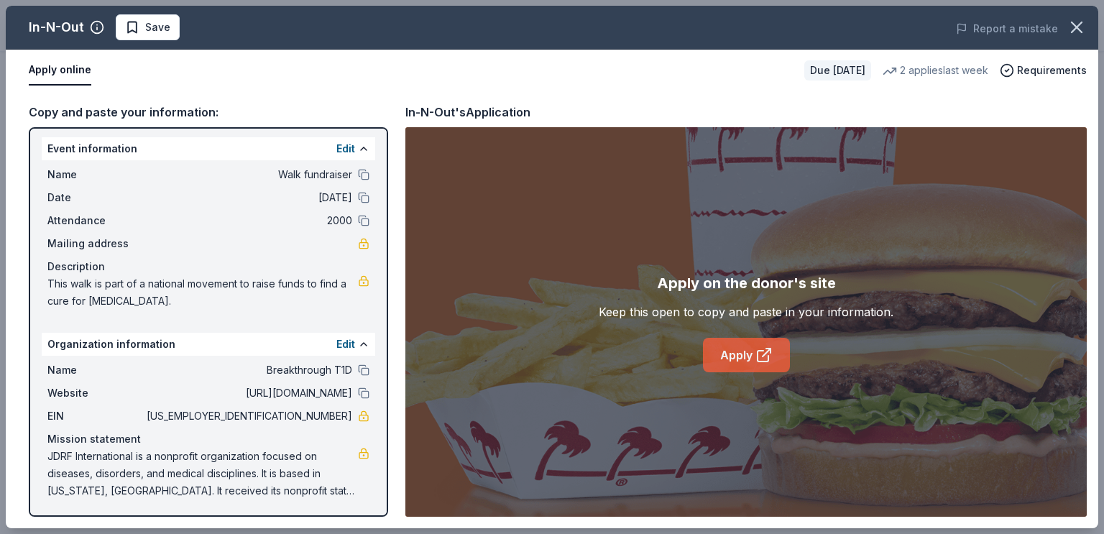
click at [738, 356] on link "Apply" at bounding box center [746, 355] width 87 height 35
